Goal: Obtain resource: Download file/media

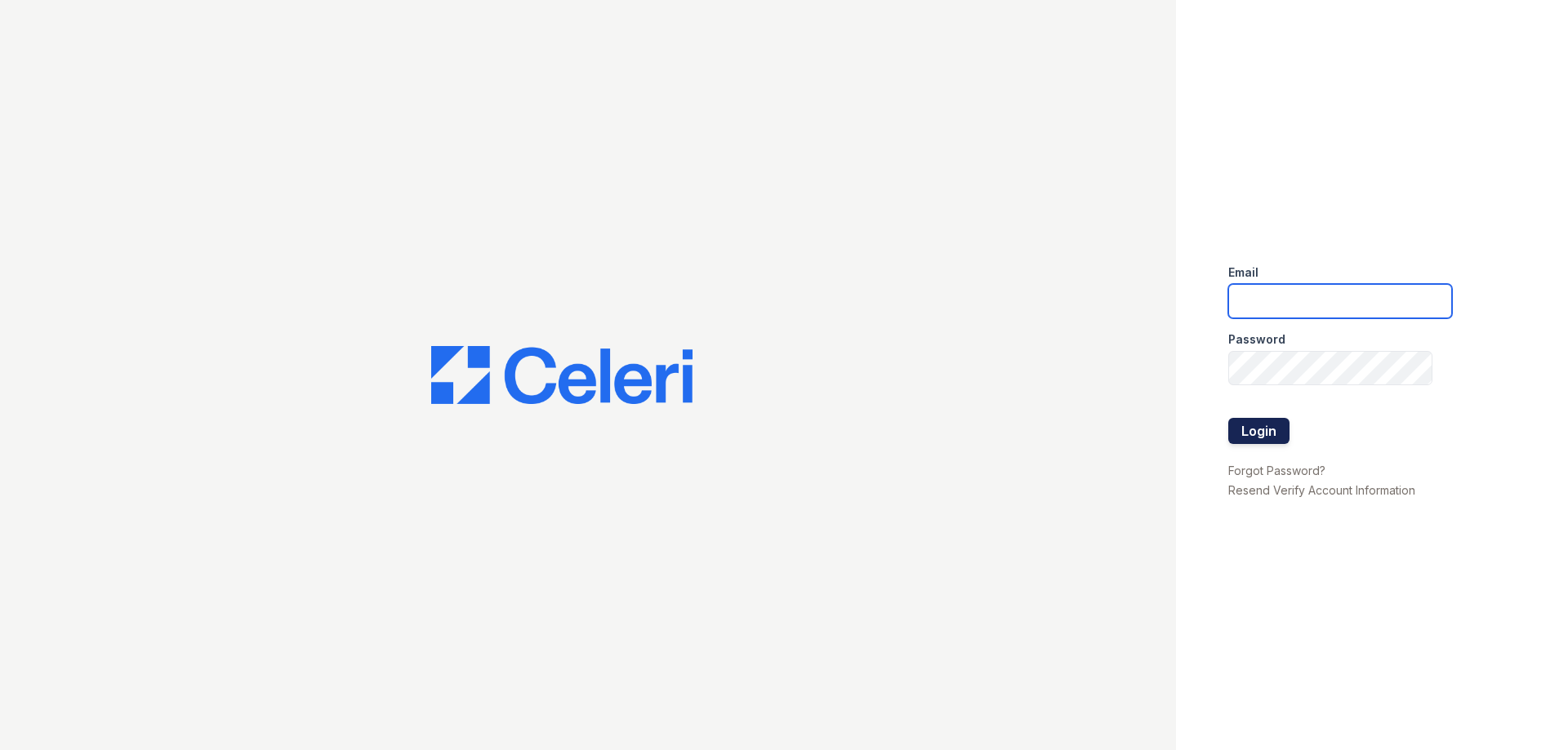
type input "[EMAIL_ADDRESS][DOMAIN_NAME]"
click at [1258, 433] on button "Login" at bounding box center [1259, 431] width 61 height 26
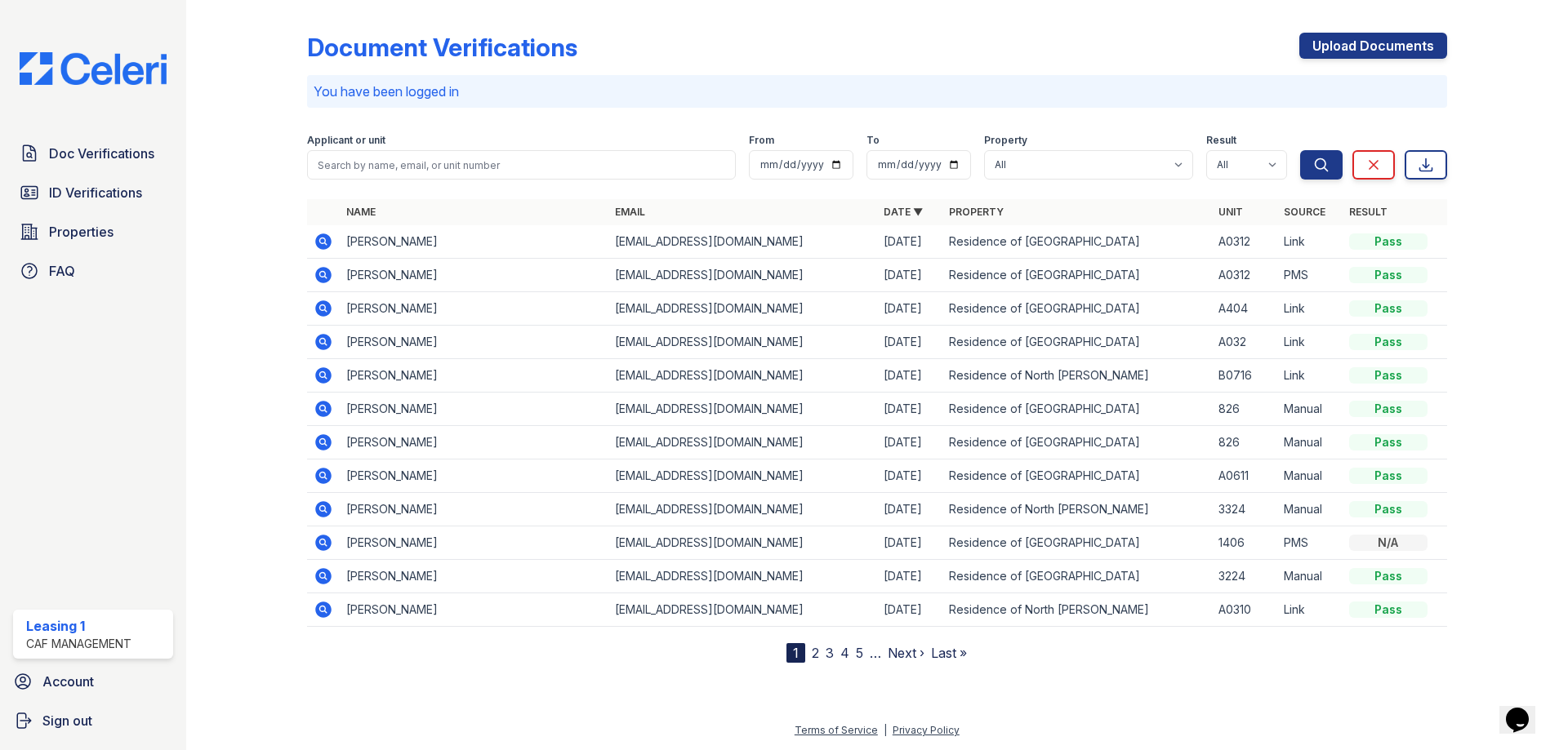
click at [322, 242] on icon at bounding box center [322, 240] width 4 height 4
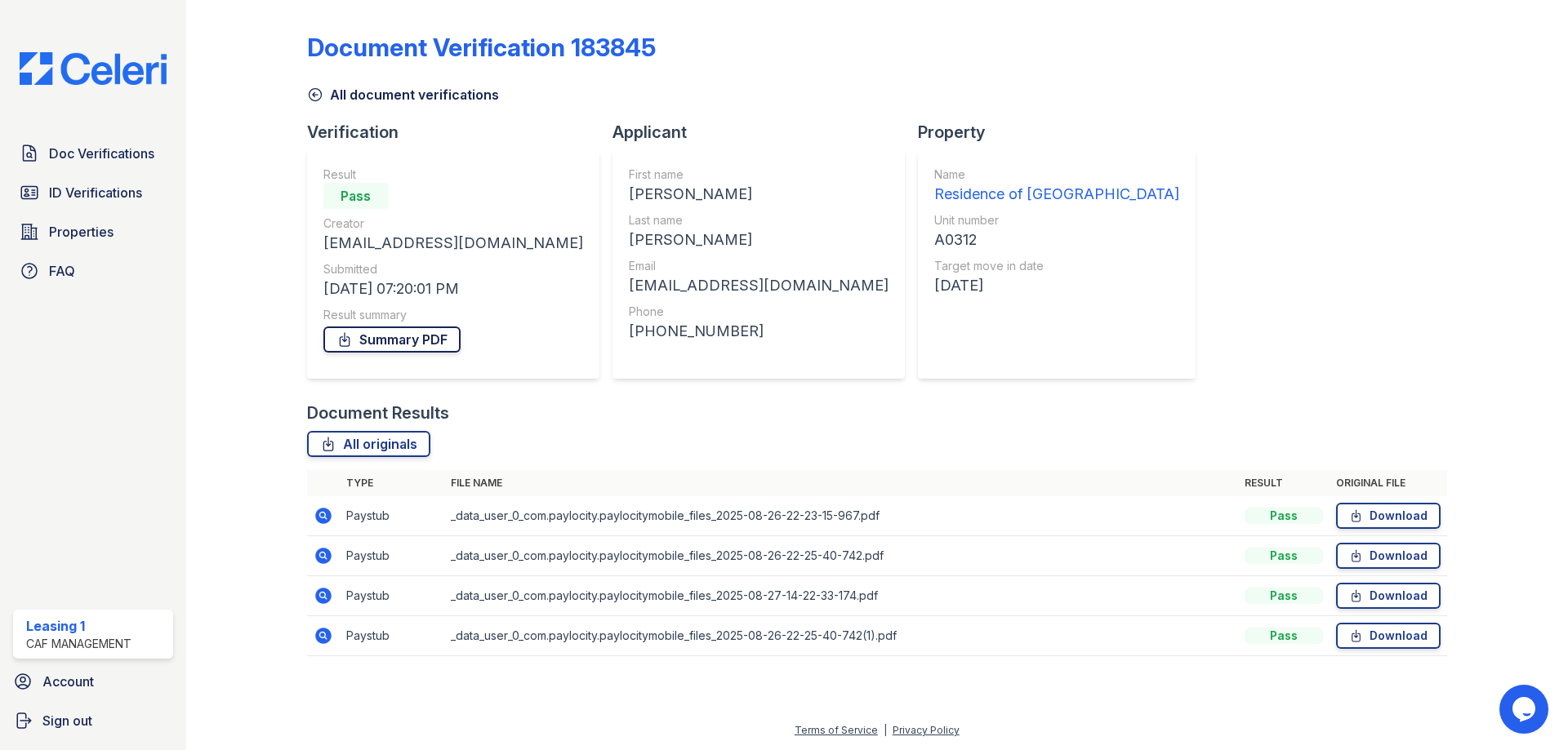
click at [399, 344] on link "Summary PDF" at bounding box center [392, 340] width 138 height 26
click at [1398, 517] on link "Download" at bounding box center [1388, 516] width 104 height 26
click at [1381, 560] on link "Download" at bounding box center [1388, 556] width 104 height 26
click at [1381, 589] on link "Download" at bounding box center [1388, 596] width 104 height 26
drag, startPoint x: 1382, startPoint y: 630, endPoint x: 1373, endPoint y: 627, distance: 9.5
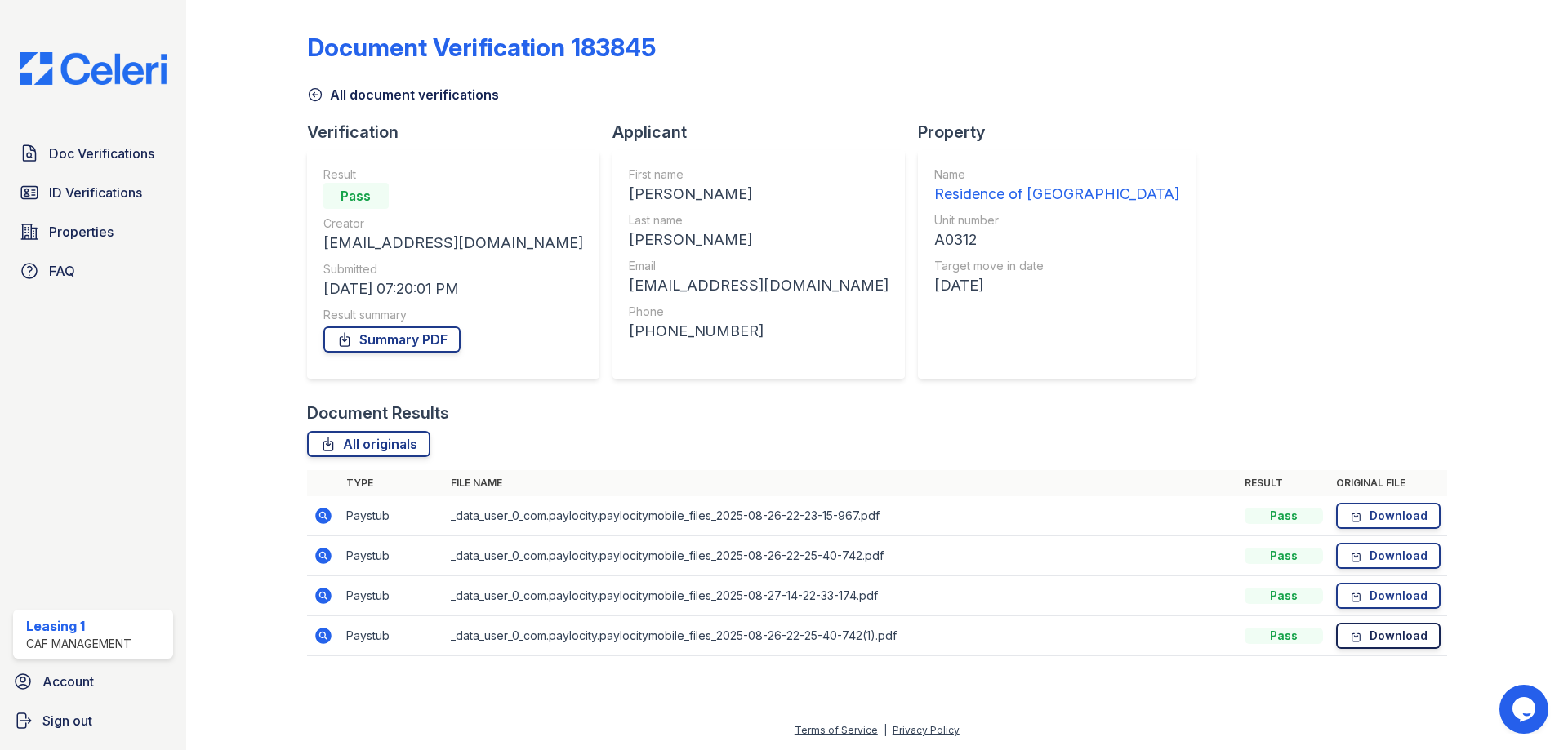
click at [1382, 630] on link "Download" at bounding box center [1388, 636] width 104 height 26
click at [100, 151] on span "Doc Verifications" at bounding box center [102, 153] width 105 height 19
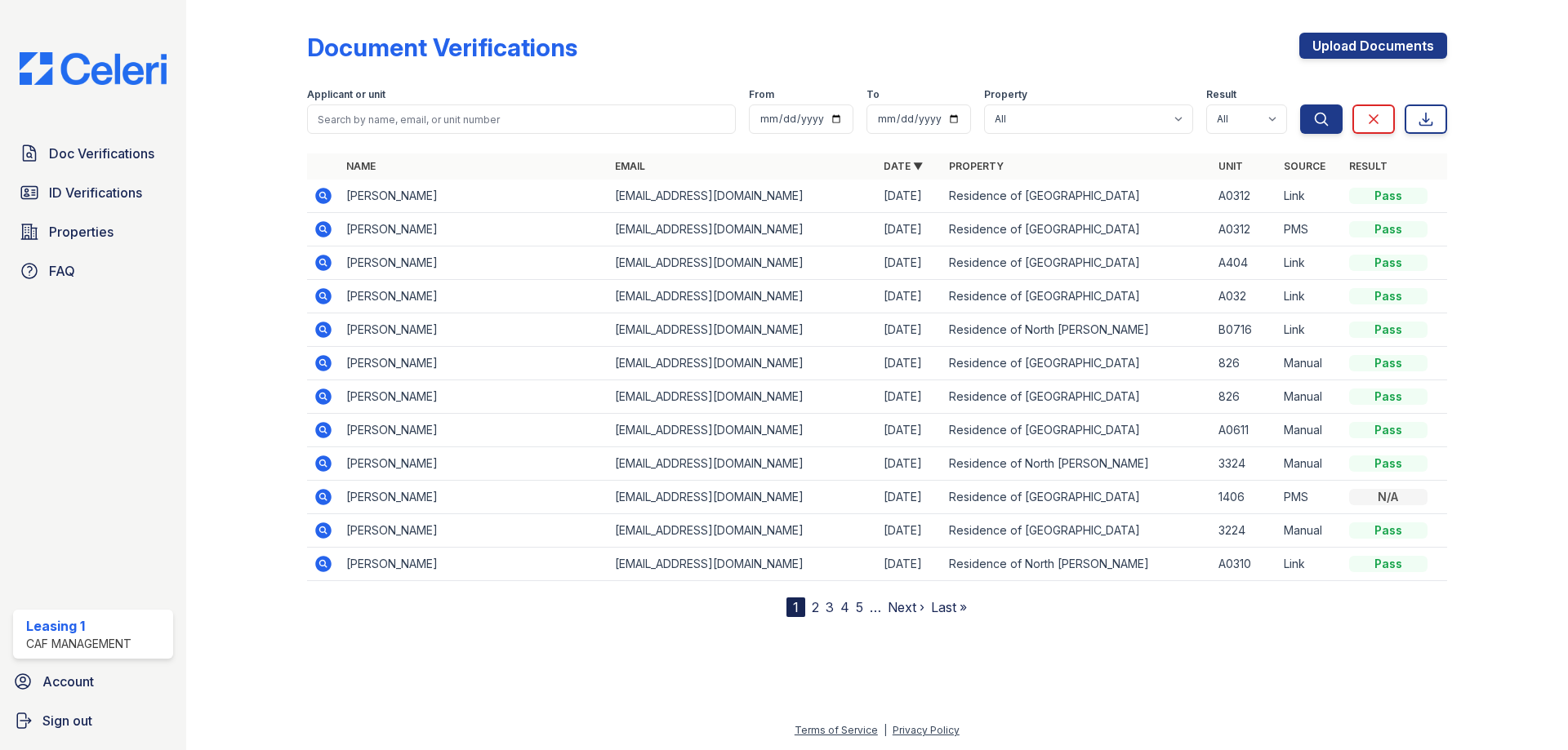
click at [326, 224] on icon at bounding box center [323, 230] width 17 height 17
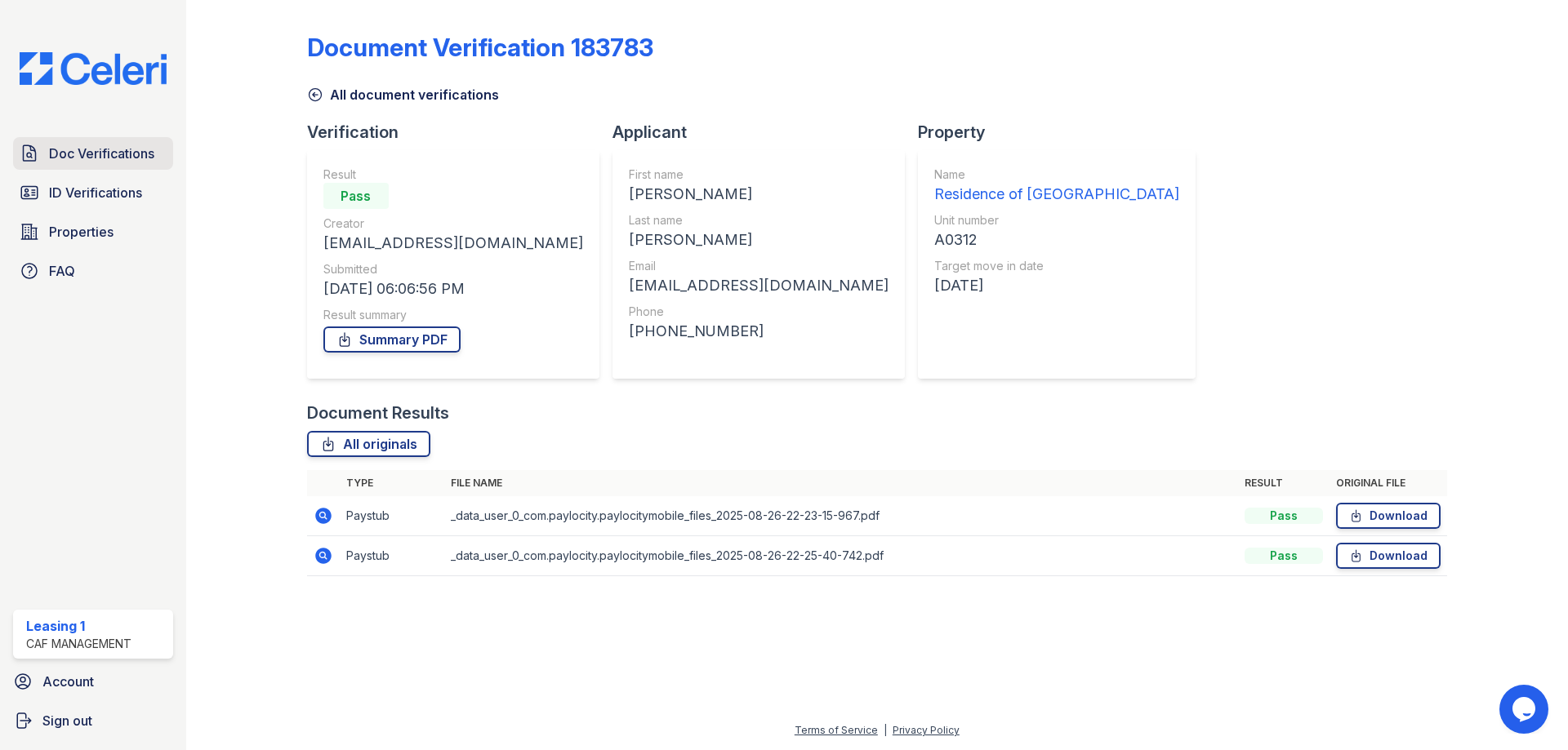
click at [127, 155] on span "Doc Verifications" at bounding box center [102, 153] width 105 height 19
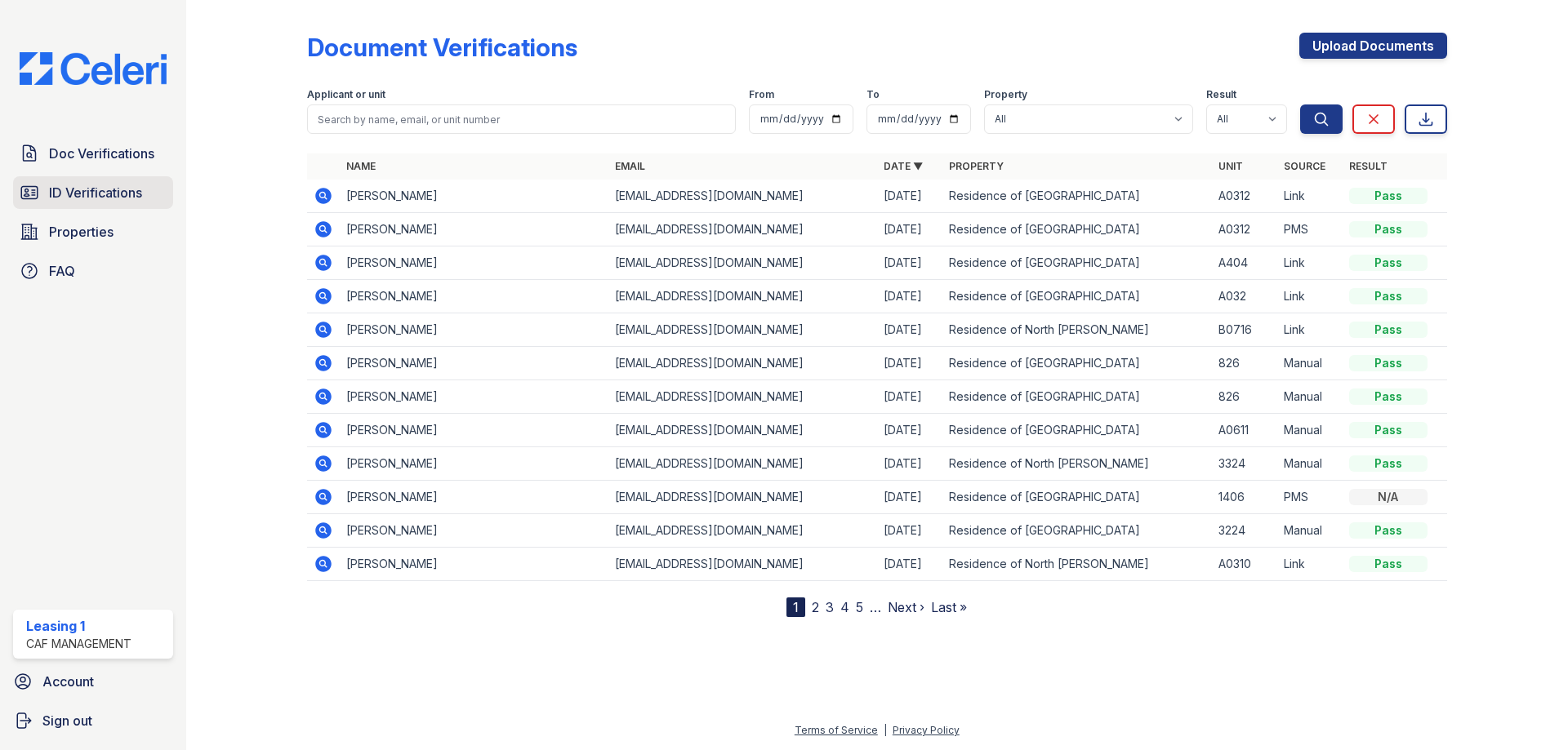
click at [124, 199] on span "ID Verifications" at bounding box center [95, 192] width 93 height 19
